Goal: Task Accomplishment & Management: Manage account settings

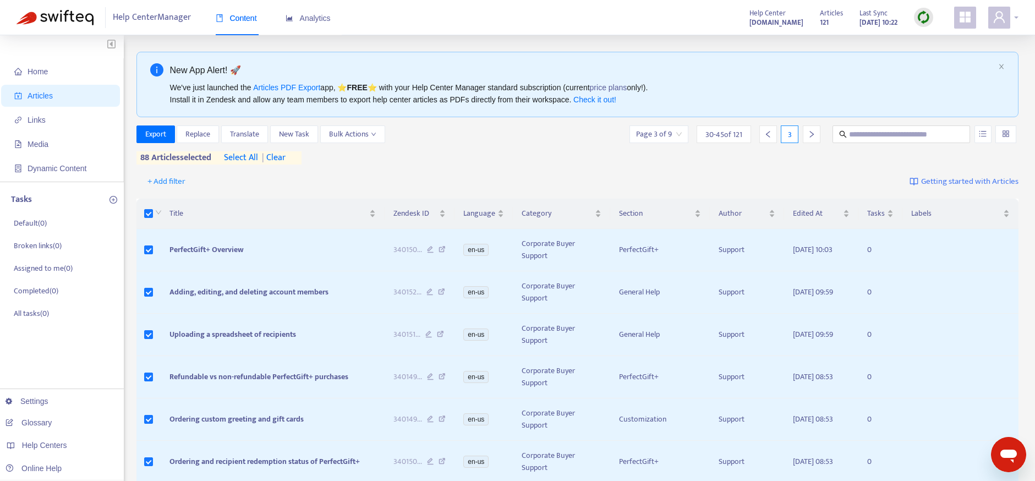
click at [1011, 18] on div at bounding box center [1003, 18] width 30 height 22
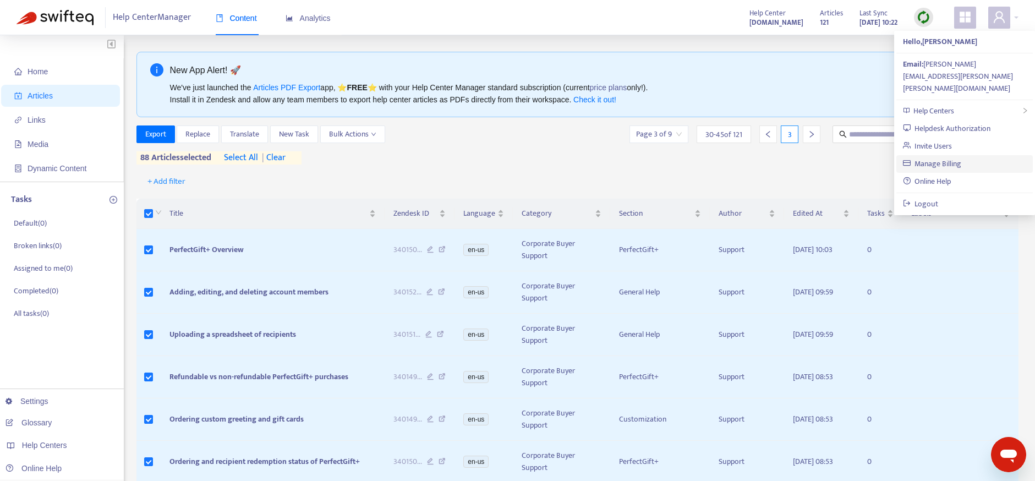
click at [946, 157] on link "Manage Billing" at bounding box center [932, 163] width 59 height 13
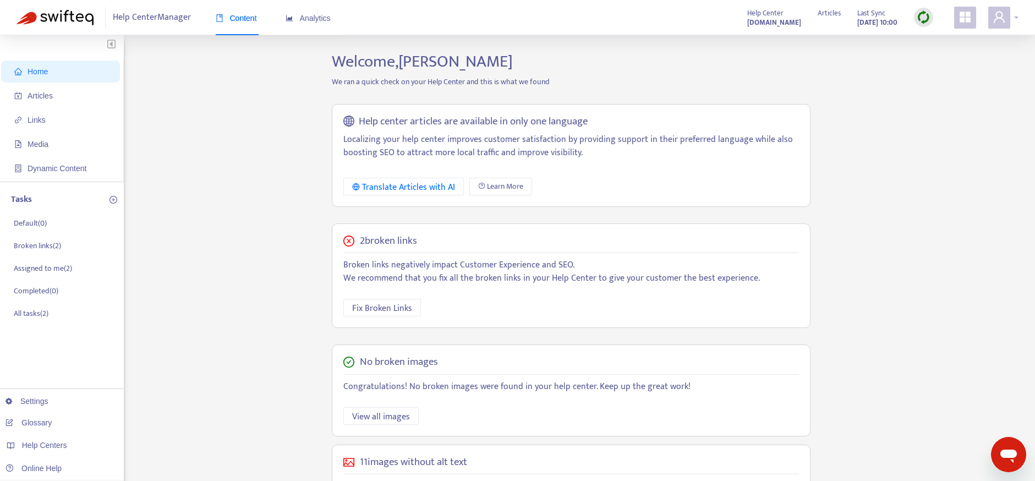
click at [1016, 15] on div at bounding box center [1003, 18] width 30 height 22
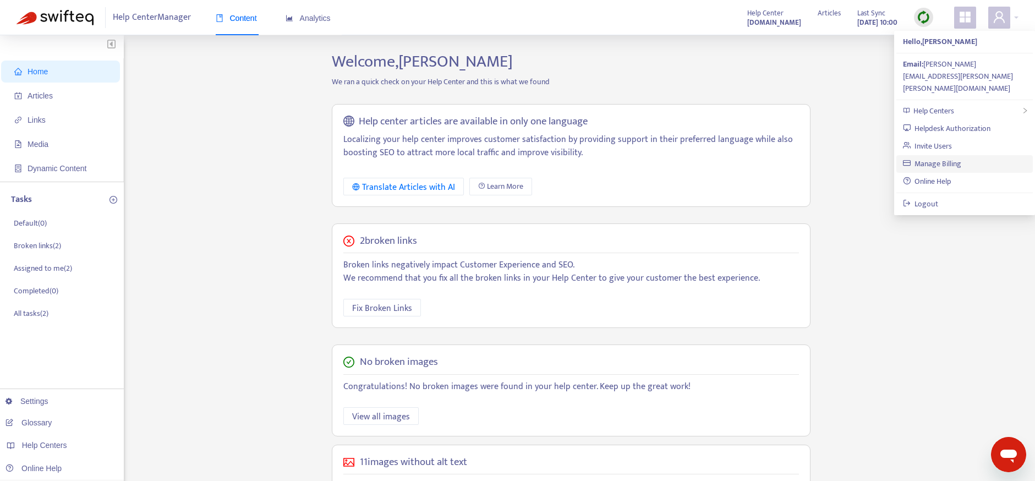
click at [955, 157] on link "Manage Billing" at bounding box center [932, 163] width 59 height 13
